Goal: Transaction & Acquisition: Purchase product/service

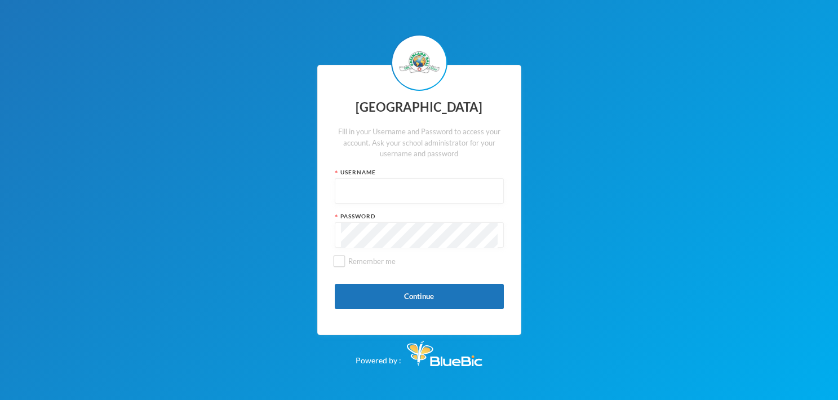
click at [392, 193] on input "text" at bounding box center [419, 191] width 157 height 25
click at [428, 294] on button "Continue" at bounding box center [419, 296] width 169 height 25
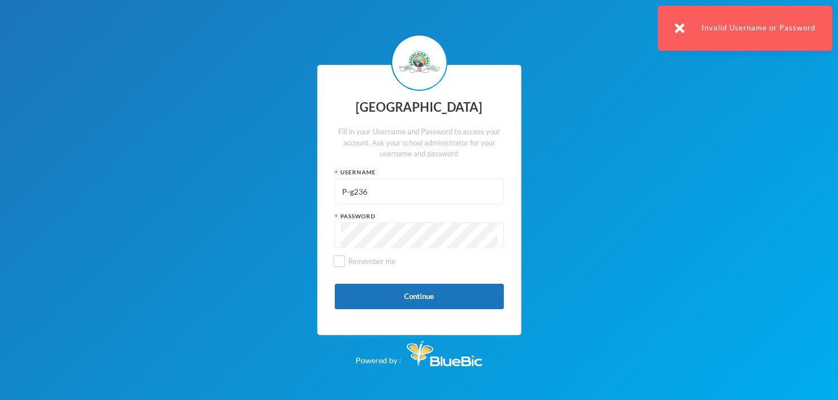
click at [222, 264] on div "Greenland Hall Fill in your Username and Password to access your account. Ask y…" at bounding box center [419, 200] width 838 height 400
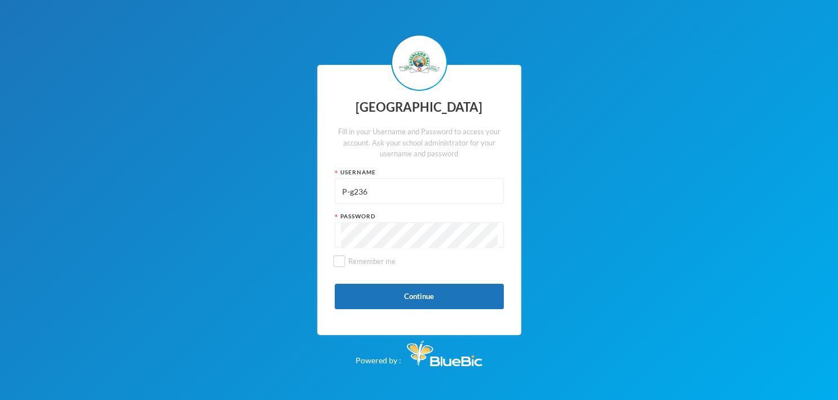
click at [345, 191] on input "P-g236" at bounding box center [419, 191] width 157 height 25
type input "p-g236"
click at [408, 295] on button "Continue" at bounding box center [419, 296] width 169 height 25
paste input "p-gl236"
type input "p-gl236"
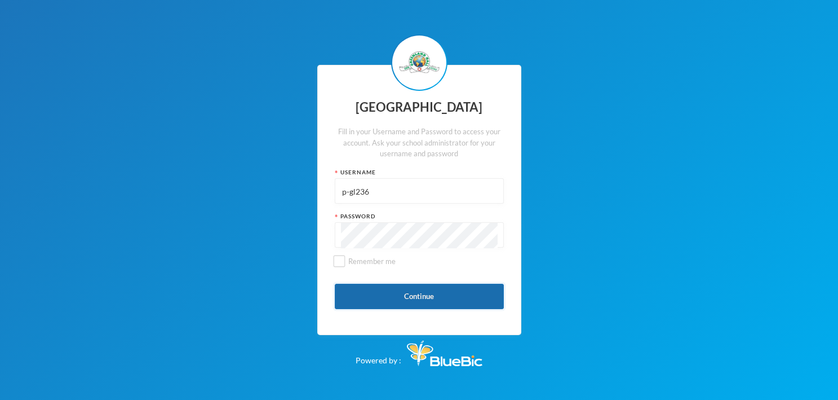
click at [413, 293] on button "Continue" at bounding box center [419, 296] width 169 height 25
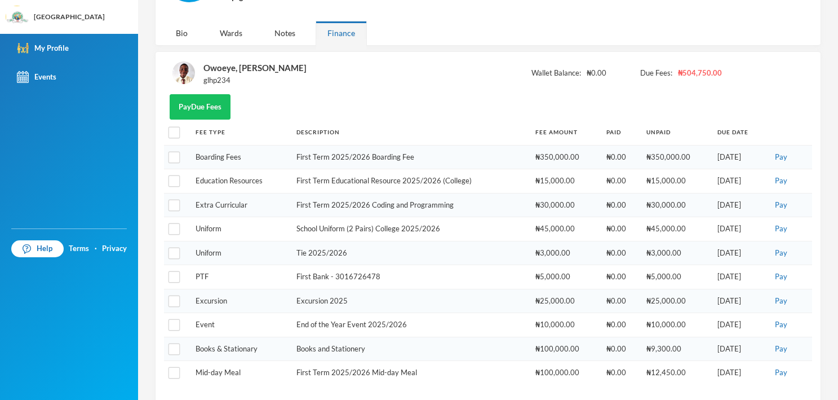
scroll to position [25, 0]
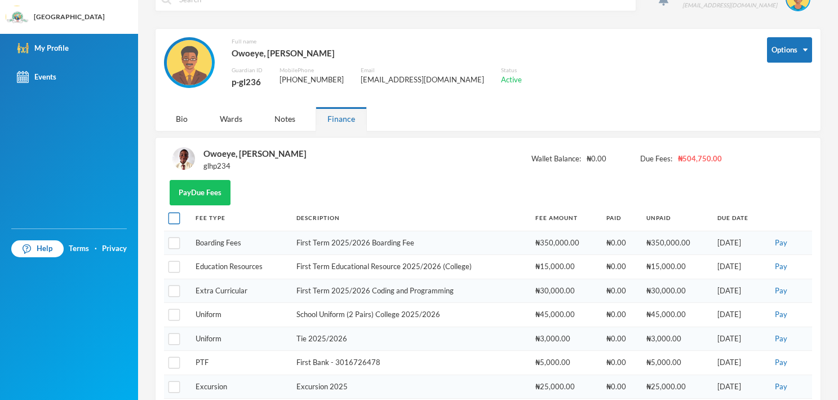
drag, startPoint x: 172, startPoint y: 215, endPoint x: 177, endPoint y: 219, distance: 6.1
click at [172, 215] on input "checkbox" at bounding box center [175, 219] width 12 height 12
checkbox input "true"
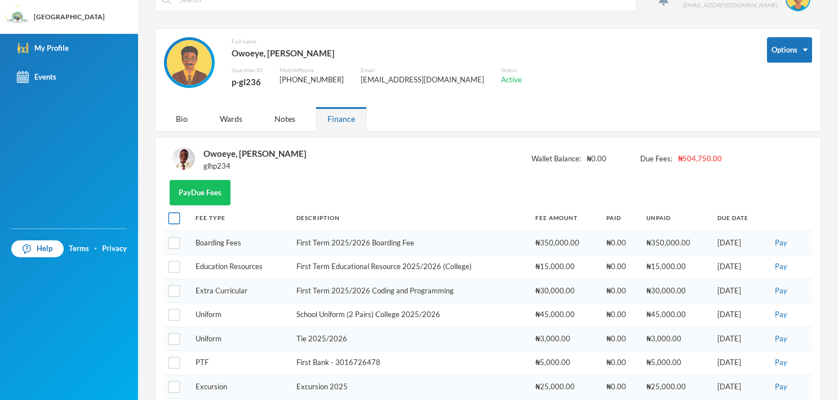
checkbox input "true"
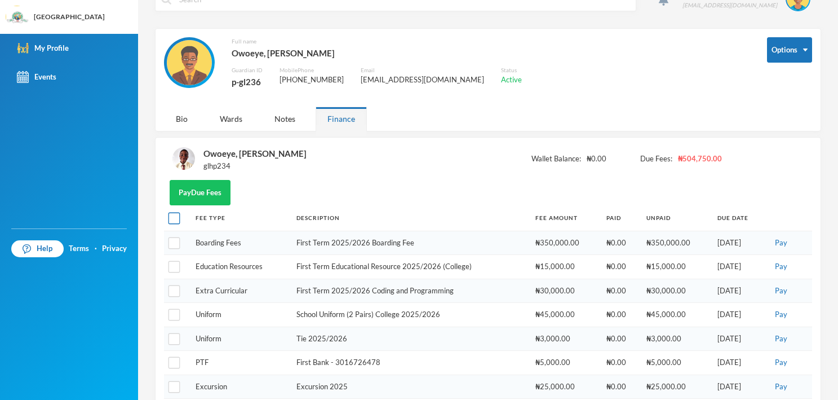
checkbox input "true"
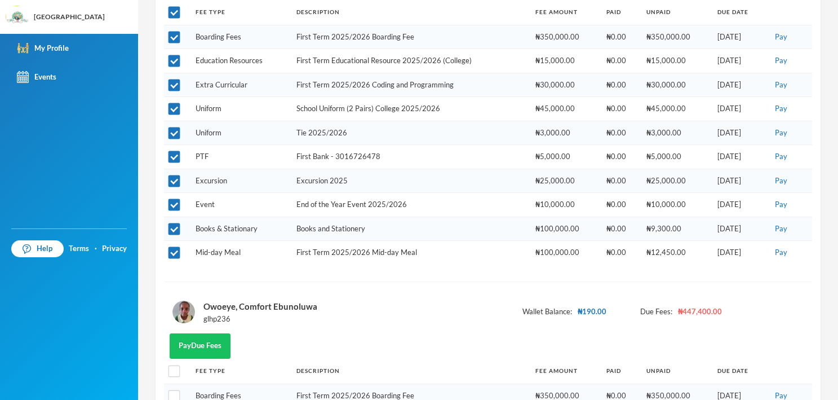
scroll to position [251, 0]
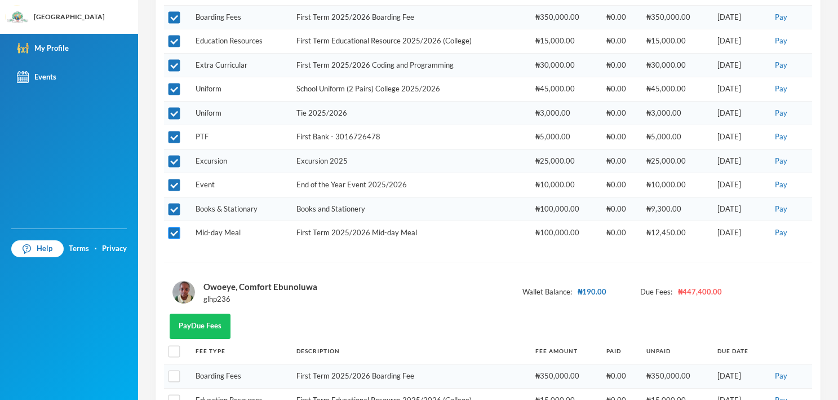
click at [171, 232] on input "checkbox" at bounding box center [175, 233] width 12 height 12
checkbox input "false"
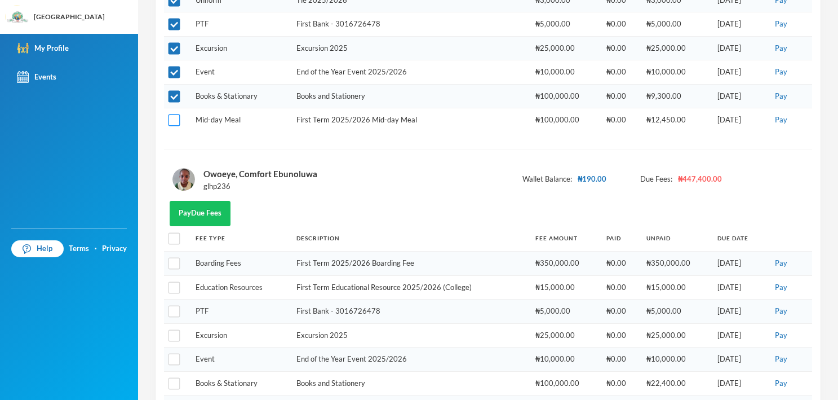
scroll to position [420, 0]
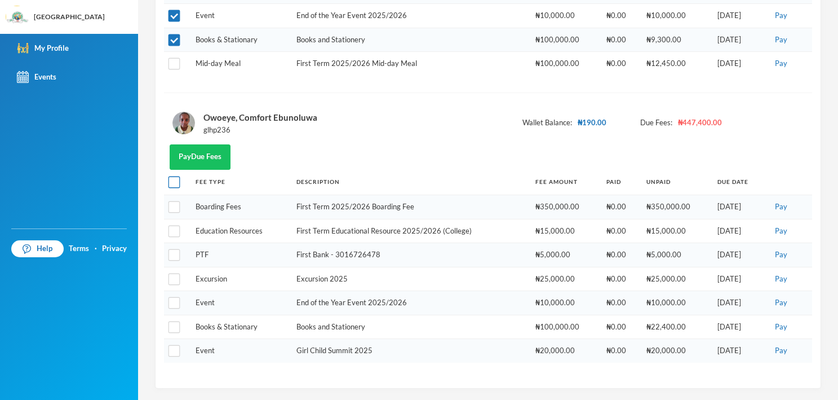
click at [171, 181] on input "checkbox" at bounding box center [175, 182] width 12 height 12
checkbox input "true"
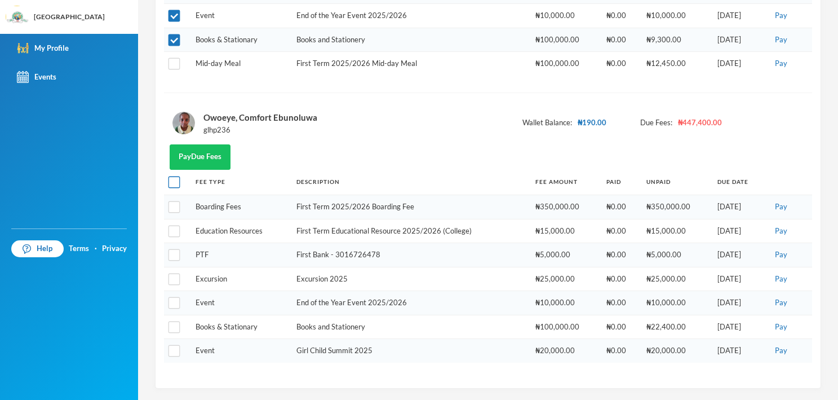
checkbox input "true"
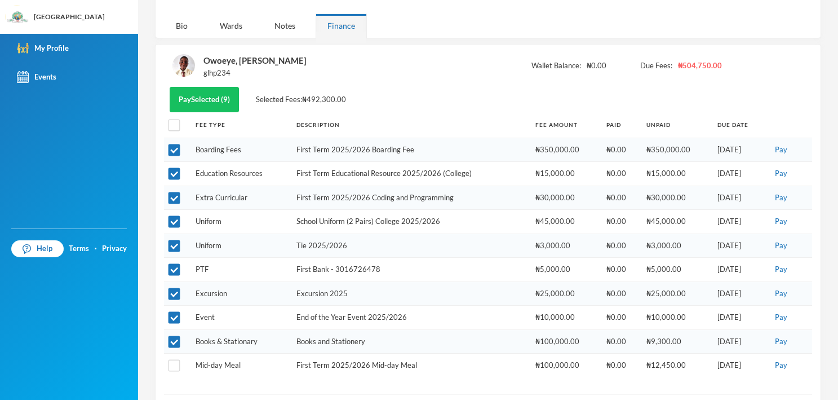
scroll to position [194, 0]
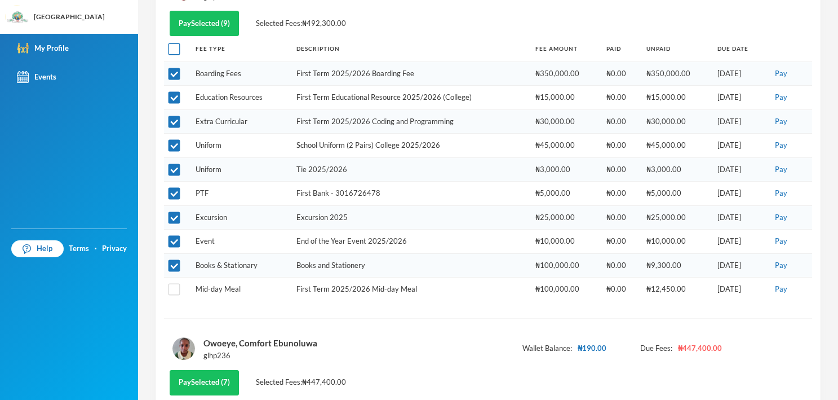
click at [176, 51] on input "checkbox" at bounding box center [175, 49] width 12 height 12
checkbox input "true"
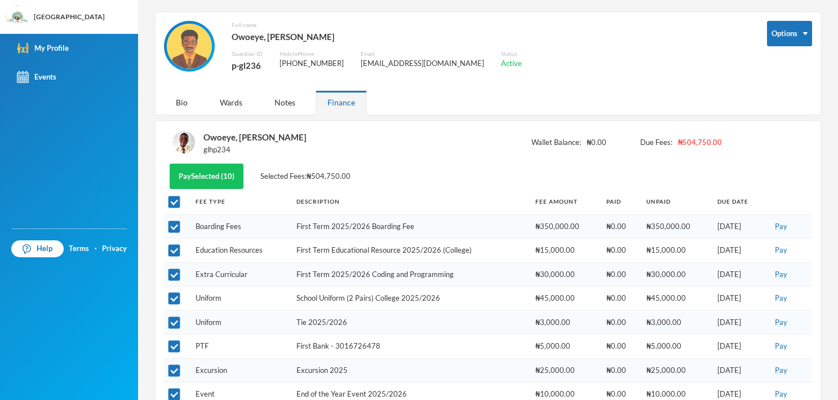
scroll to position [0, 0]
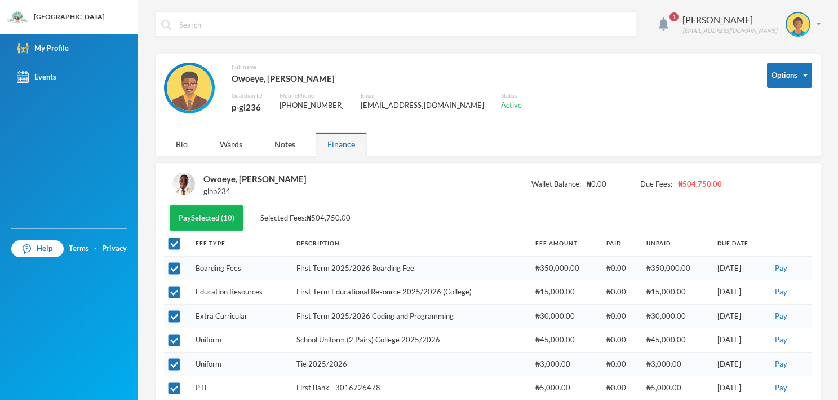
click at [197, 215] on button "Pay Selected (10)" at bounding box center [207, 217] width 74 height 25
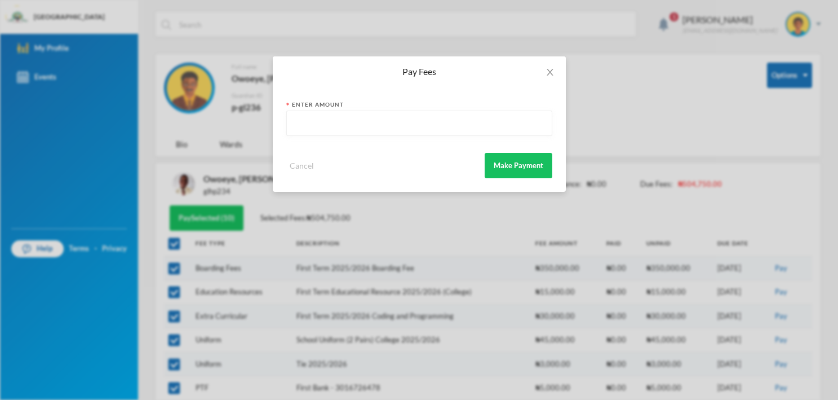
click at [344, 123] on input "text" at bounding box center [420, 123] width 254 height 25
click at [545, 72] on span "Close" at bounding box center [550, 72] width 32 height 32
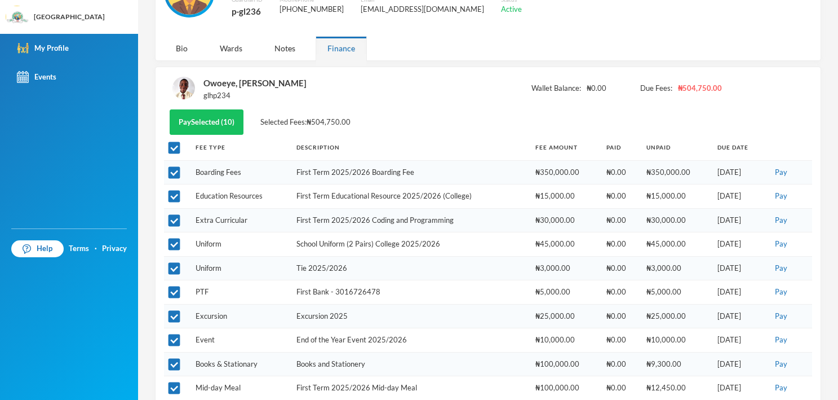
scroll to position [82, 0]
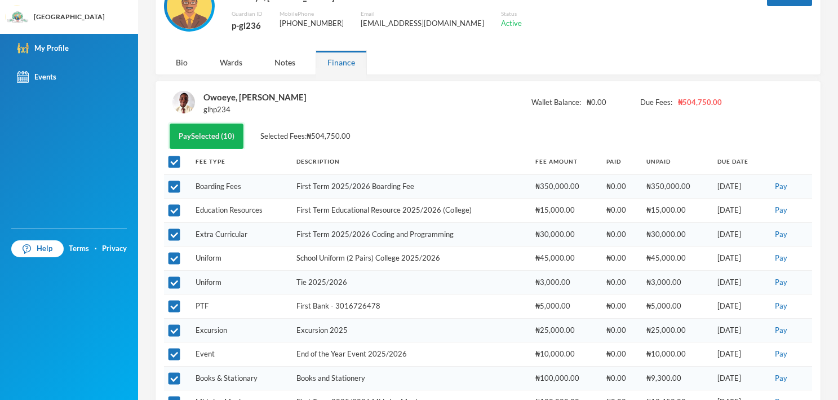
click at [212, 134] on button "Pay Selected (10)" at bounding box center [207, 135] width 74 height 25
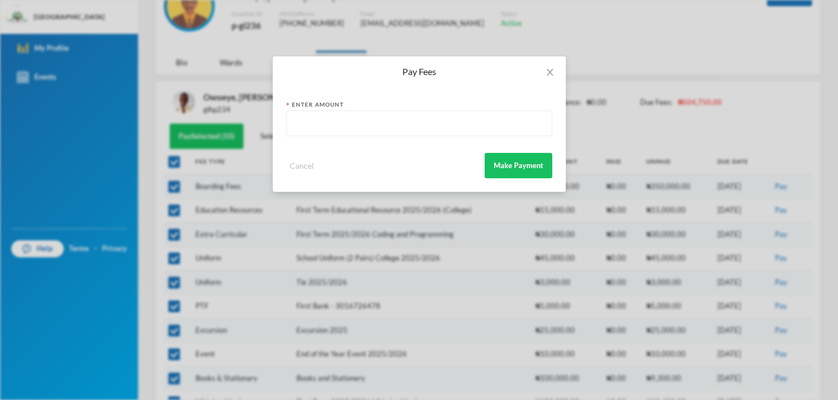
click at [401, 119] on input "text" at bounding box center [420, 123] width 254 height 25
type input "992000.15"
click at [533, 162] on button "Make Payment" at bounding box center [519, 165] width 68 height 25
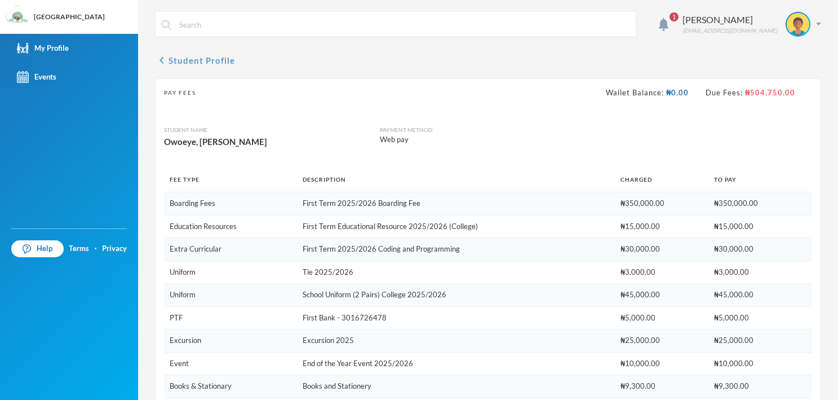
click at [162, 63] on icon "chevron_left" at bounding box center [162, 61] width 14 height 14
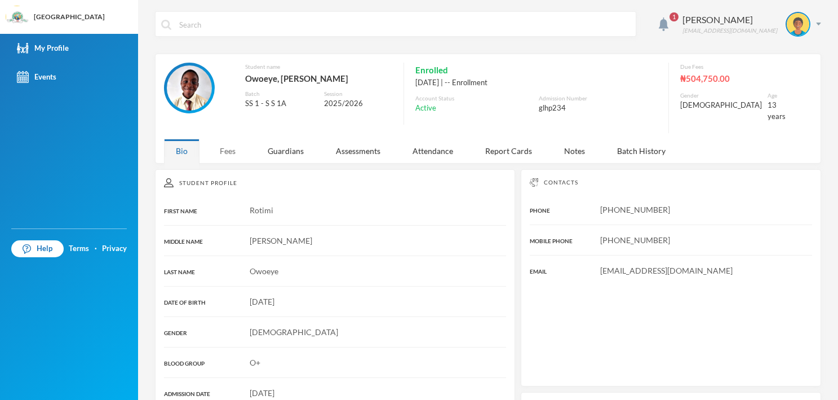
click at [231, 143] on div "Fees" at bounding box center [227, 151] width 39 height 24
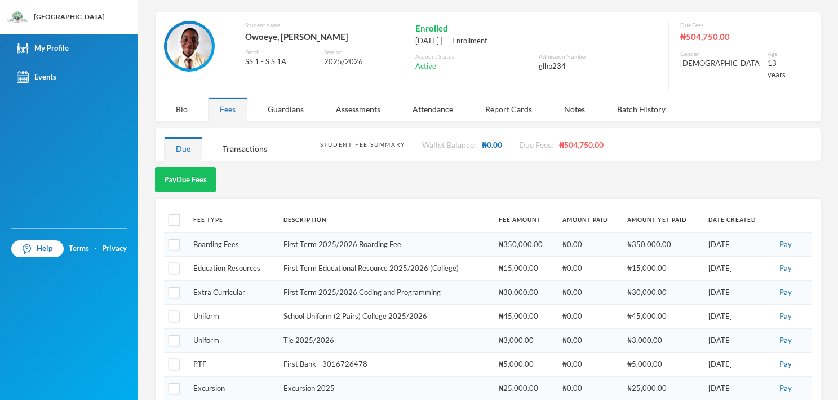
scroll to position [126, 0]
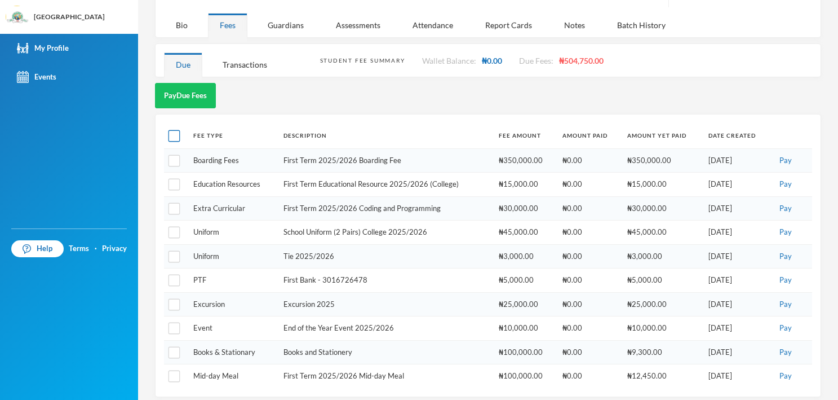
click at [176, 130] on input "checkbox" at bounding box center [175, 136] width 12 height 12
checkbox input "true"
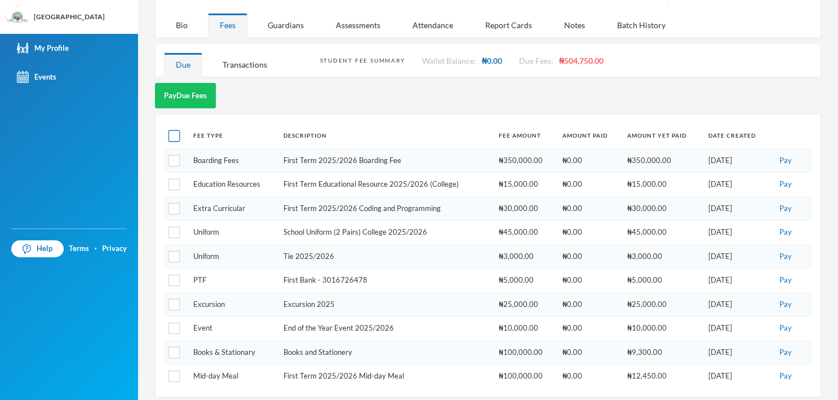
checkbox input "true"
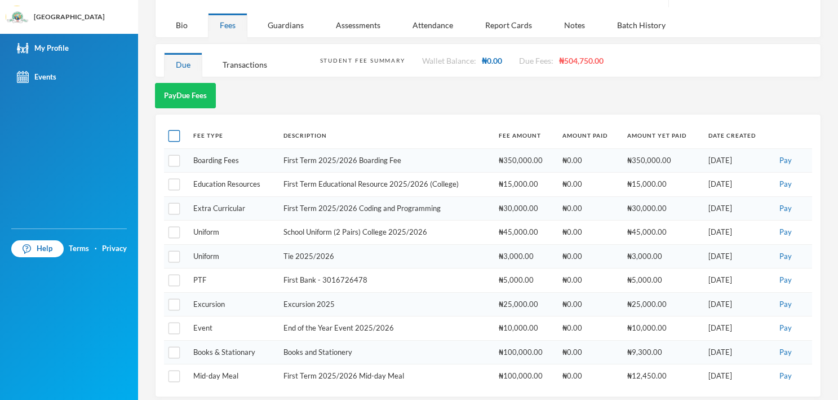
checkbox input "true"
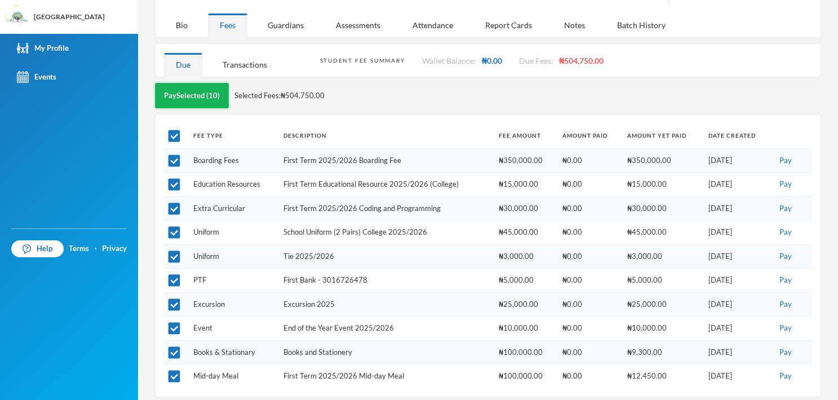
click at [181, 85] on button "Pay Selected (10)" at bounding box center [192, 95] width 74 height 25
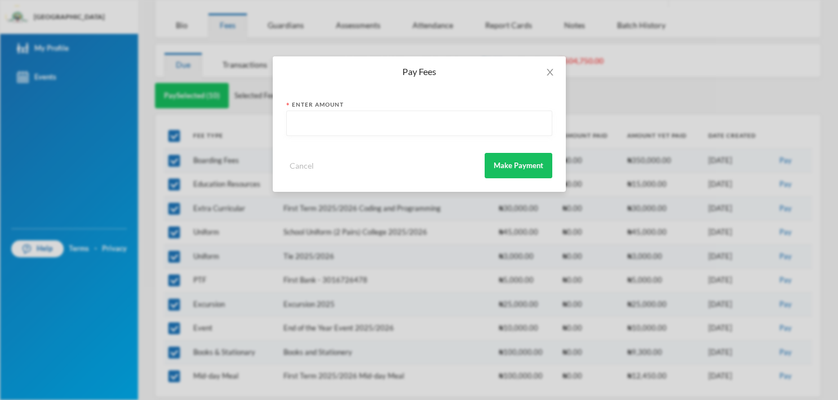
click at [338, 122] on input "text" at bounding box center [420, 123] width 254 height 25
type input "524750"
click at [510, 166] on button "Make Payment" at bounding box center [519, 165] width 68 height 25
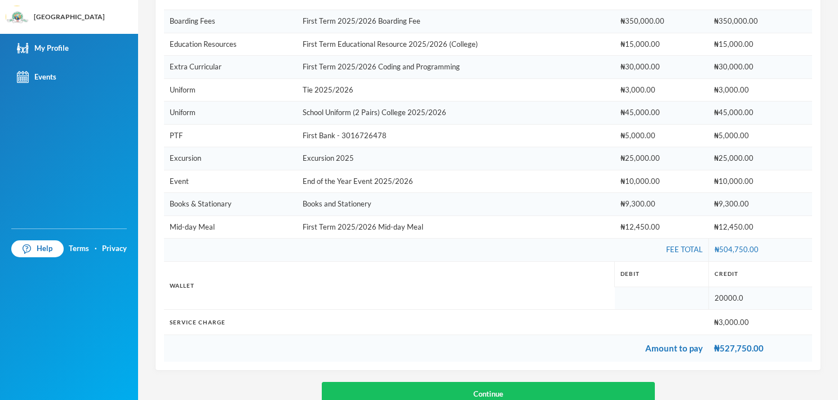
scroll to position [212, 0]
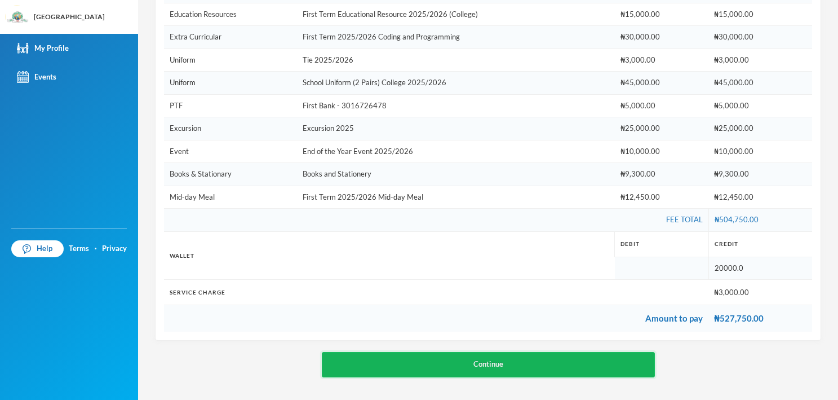
click at [495, 365] on button "Continue" at bounding box center [488, 364] width 333 height 25
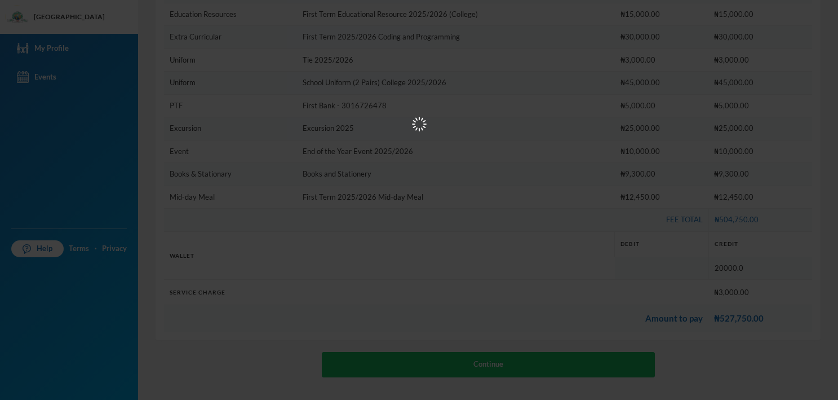
scroll to position [0, 0]
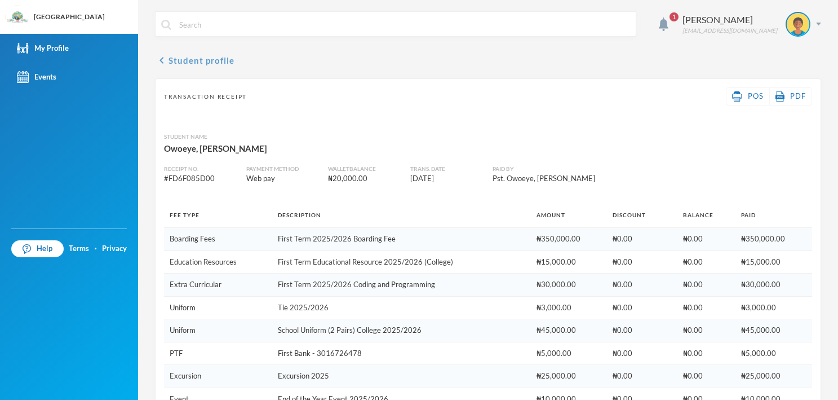
click at [192, 61] on button "chevron_left Student profile" at bounding box center [194, 61] width 79 height 14
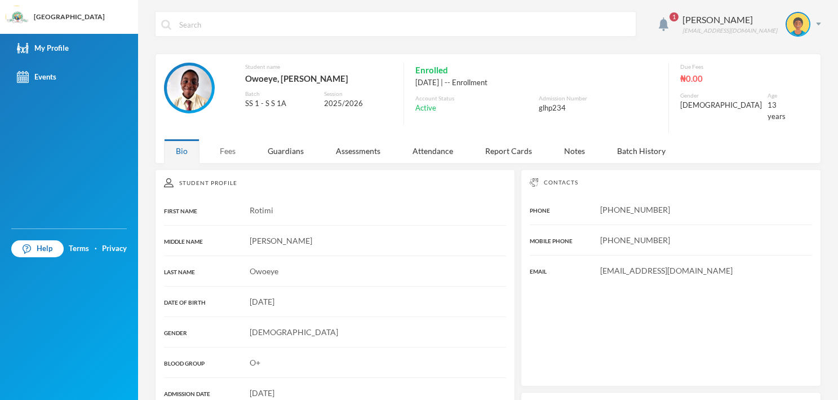
click at [230, 141] on div "Fees" at bounding box center [227, 151] width 39 height 24
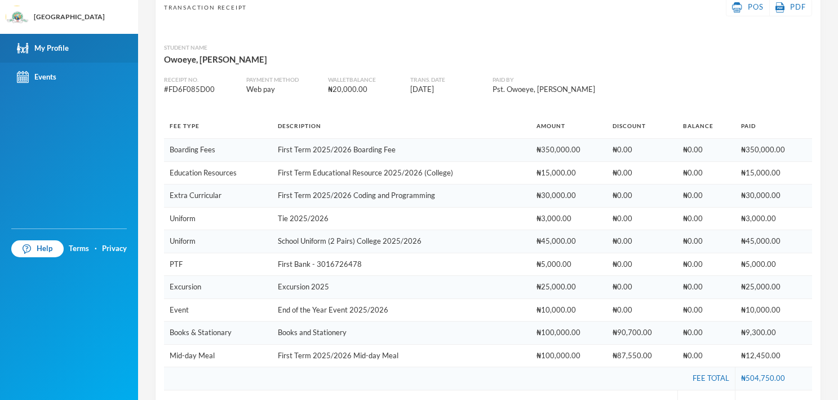
scroll to position [5, 0]
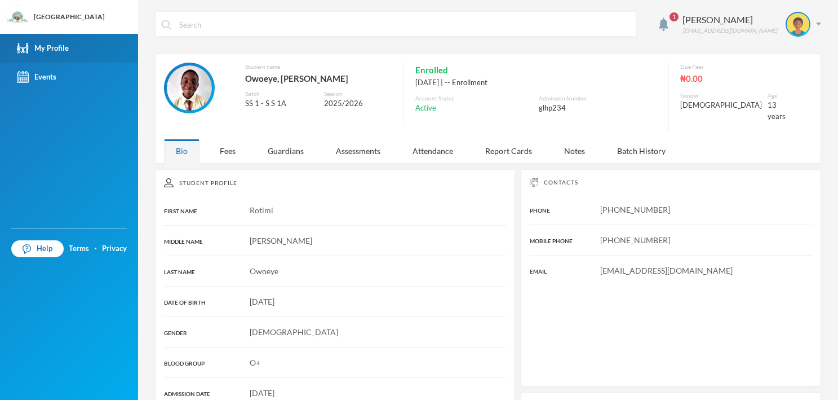
click at [50, 45] on div "My Profile" at bounding box center [43, 48] width 52 height 12
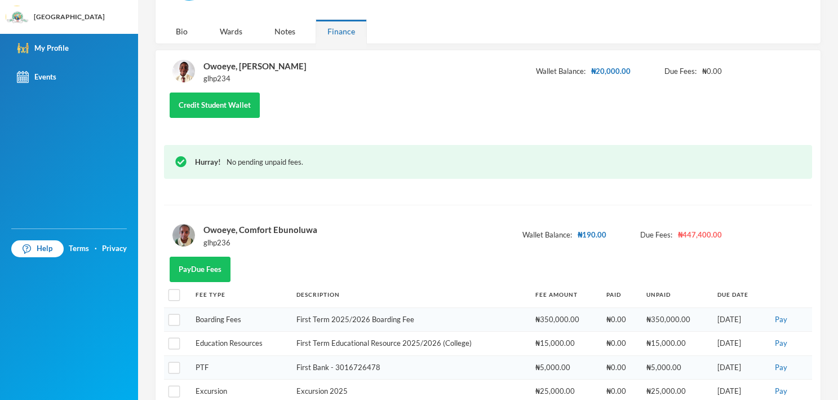
scroll to position [169, 0]
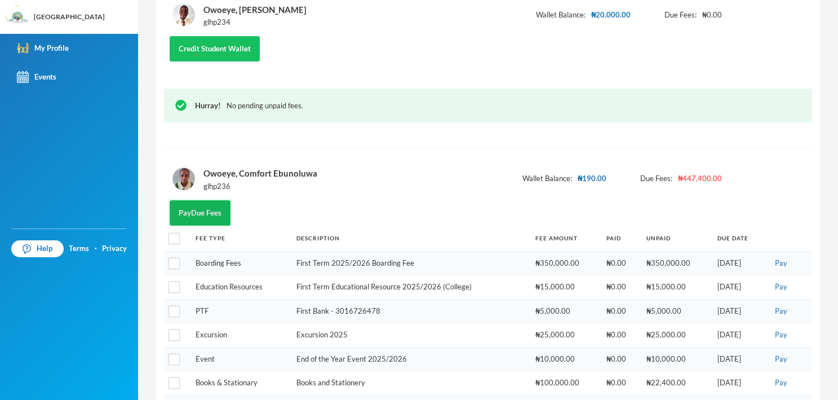
click at [200, 213] on button "Pay Due Fees" at bounding box center [200, 212] width 61 height 25
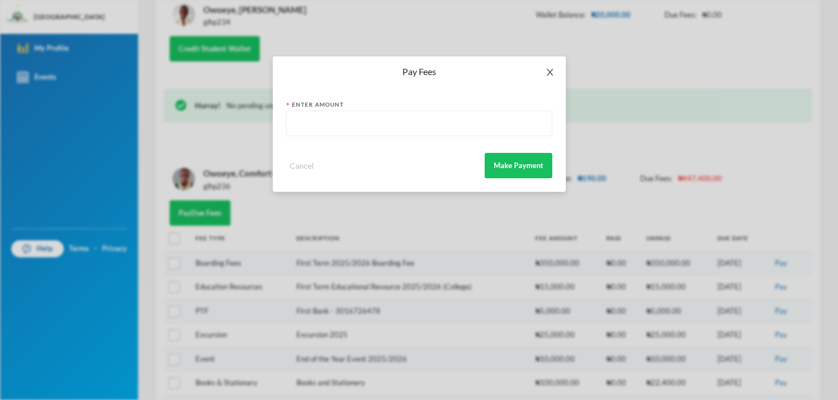
drag, startPoint x: 547, startPoint y: 70, endPoint x: 480, endPoint y: 115, distance: 80.5
click at [547, 71] on icon "icon: close" at bounding box center [550, 72] width 9 height 9
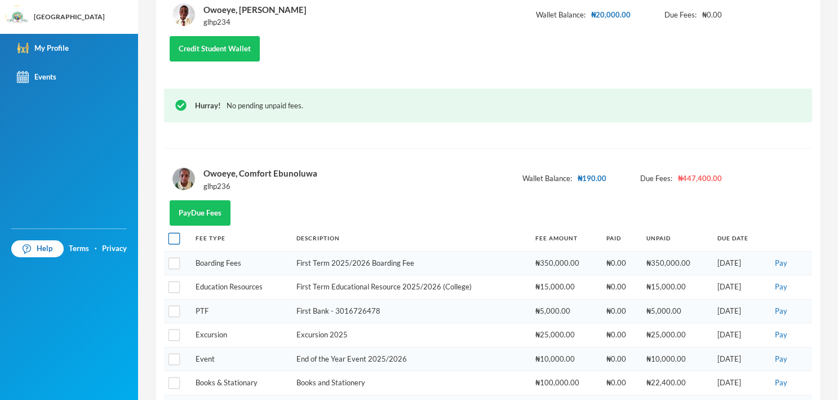
click at [176, 240] on input "checkbox" at bounding box center [175, 239] width 12 height 12
checkbox input "true"
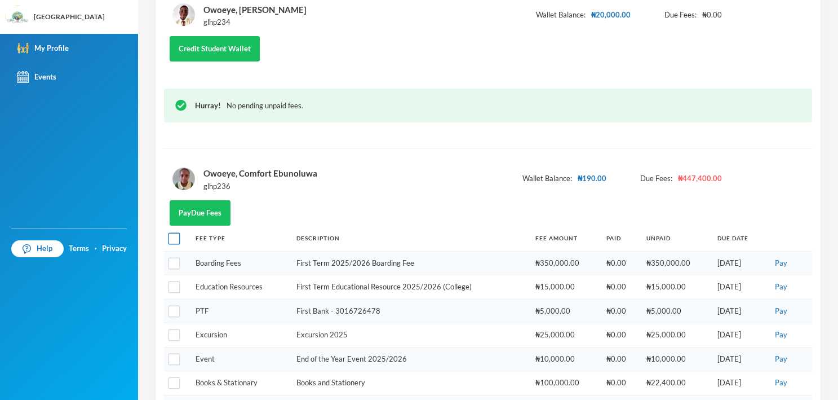
checkbox input "true"
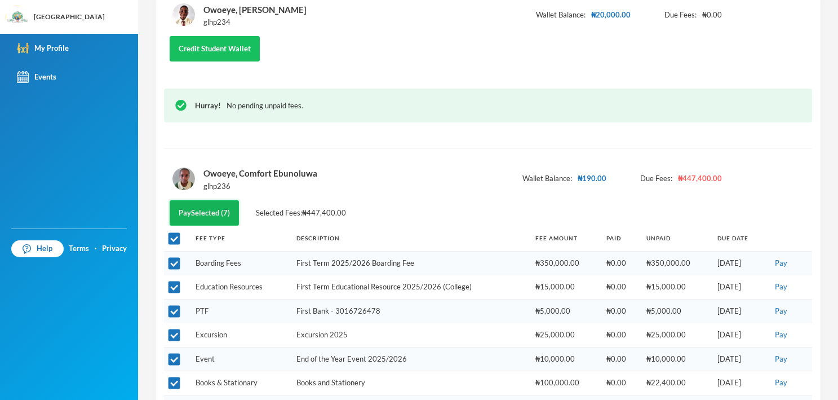
click at [213, 207] on button "Pay Selected (7)" at bounding box center [204, 212] width 69 height 25
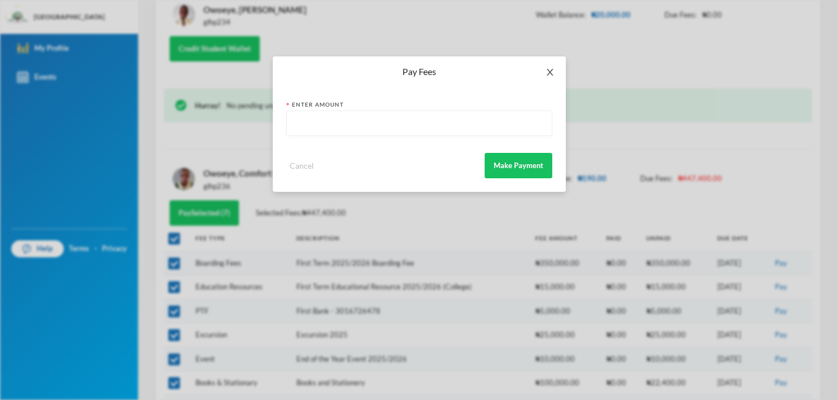
click at [548, 70] on icon "icon: close" at bounding box center [550, 72] width 6 height 7
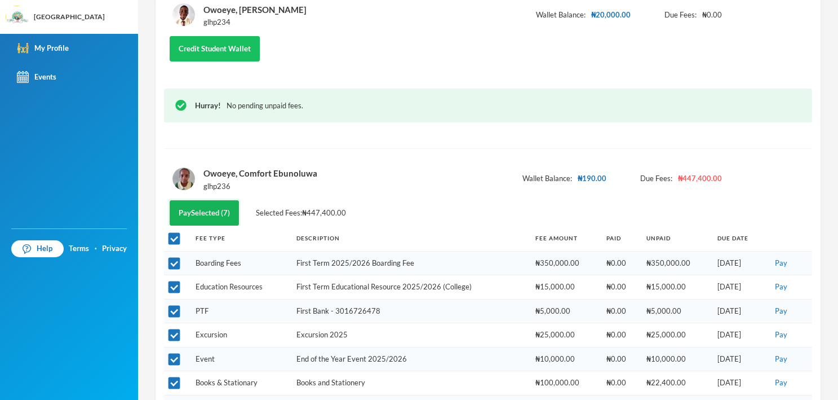
click at [204, 207] on button "Pay Selected (7)" at bounding box center [204, 212] width 69 height 25
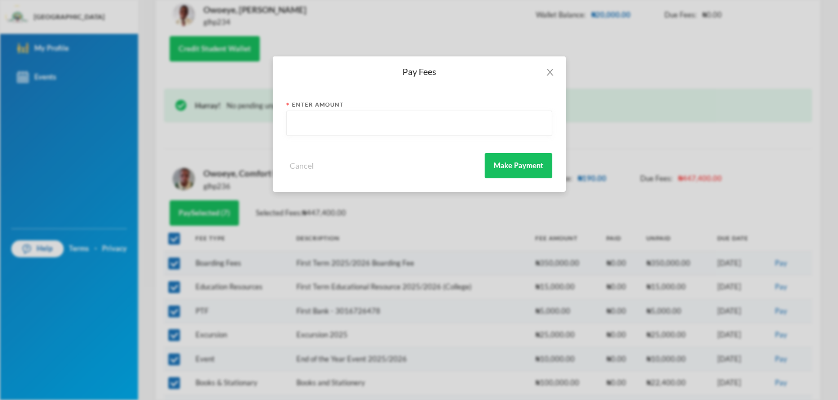
click at [342, 126] on input "text" at bounding box center [420, 123] width 254 height 25
type input "467400"
click at [521, 162] on button "Make Payment" at bounding box center [519, 165] width 68 height 25
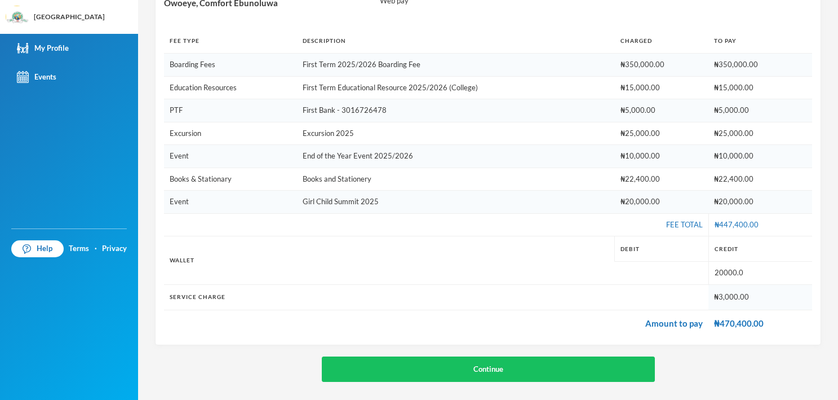
scroll to position [143, 0]
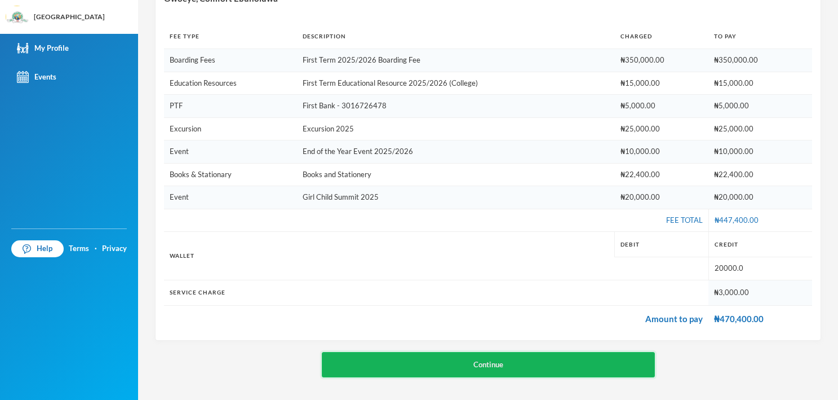
click at [494, 362] on button "Continue" at bounding box center [488, 364] width 333 height 25
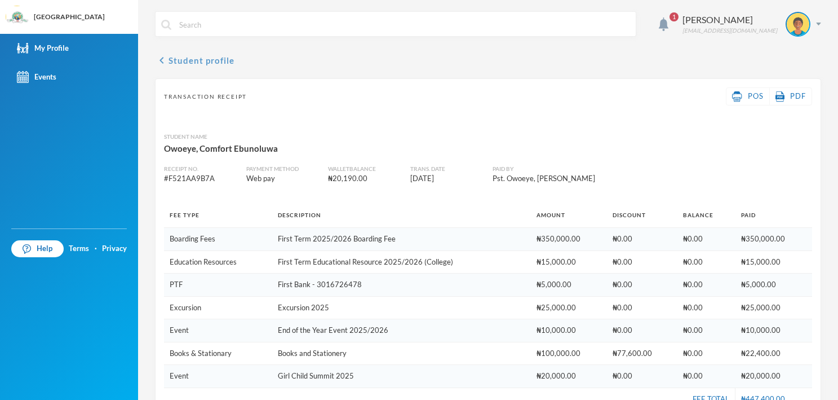
click at [196, 61] on button "chevron_left Student profile" at bounding box center [194, 61] width 79 height 14
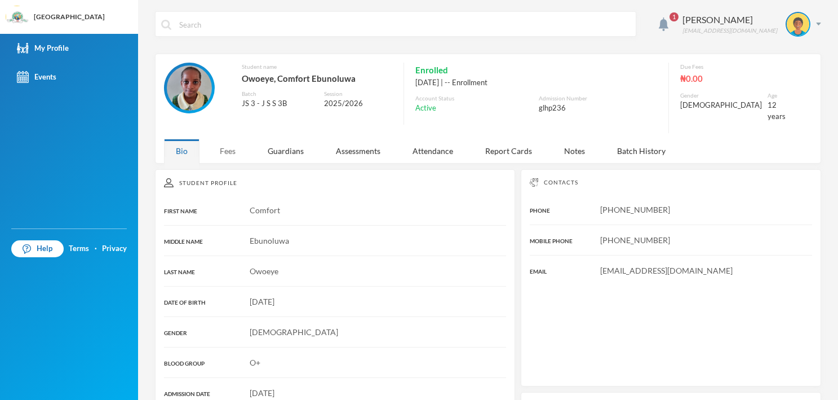
click at [233, 140] on div "Fees" at bounding box center [227, 151] width 39 height 24
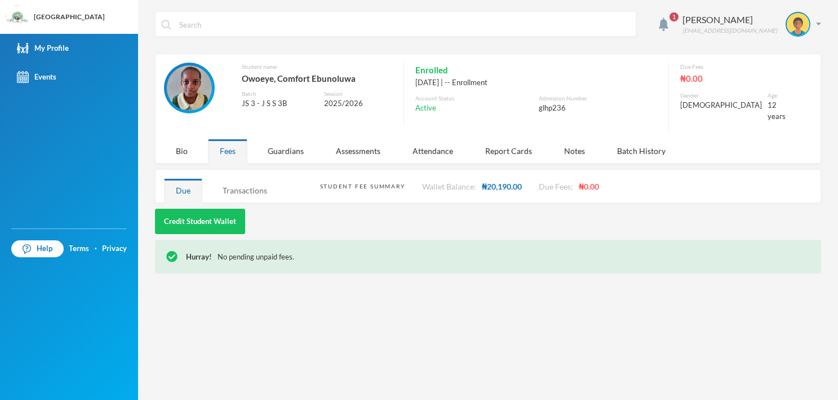
click at [250, 181] on div "Transactions" at bounding box center [245, 190] width 68 height 24
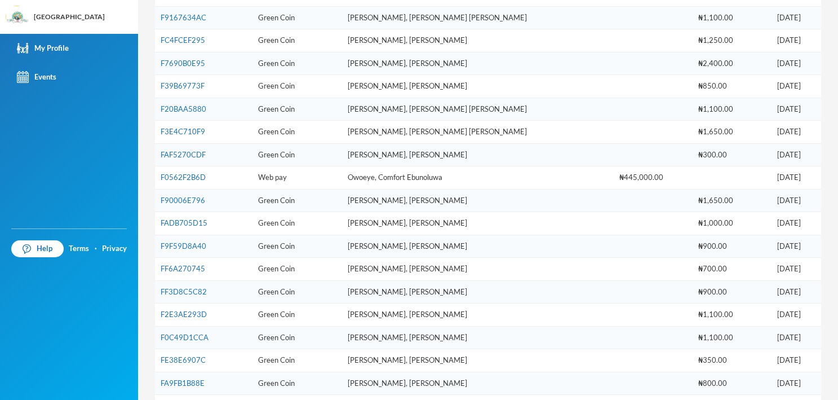
scroll to position [453, 0]
